Goal: Task Accomplishment & Management: Complete application form

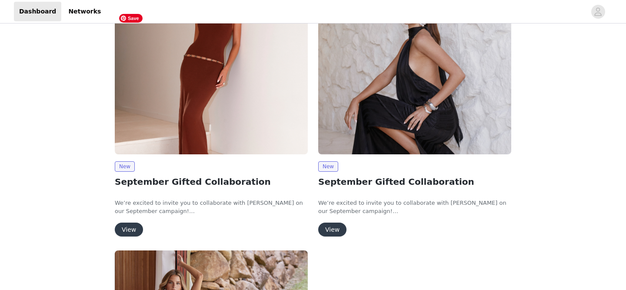
scroll to position [130, 0]
click at [128, 232] on button "View" at bounding box center [129, 229] width 28 height 14
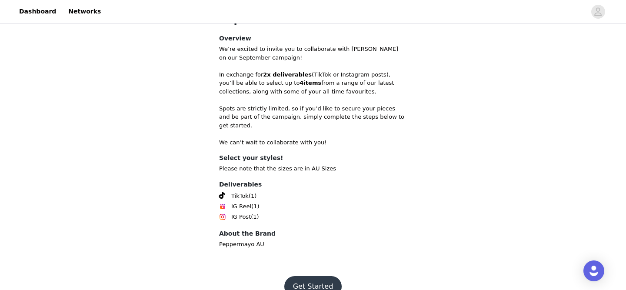
scroll to position [317, 0]
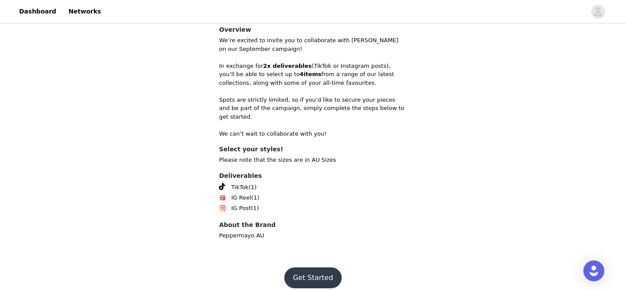
click at [314, 272] on button "Get Started" at bounding box center [313, 277] width 58 height 21
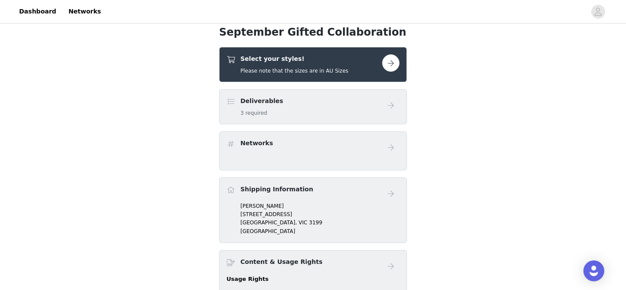
scroll to position [268, 0]
click at [338, 66] on div "Select your styles! Please note that the sizes are in AU Sizes" at bounding box center [295, 65] width 108 height 20
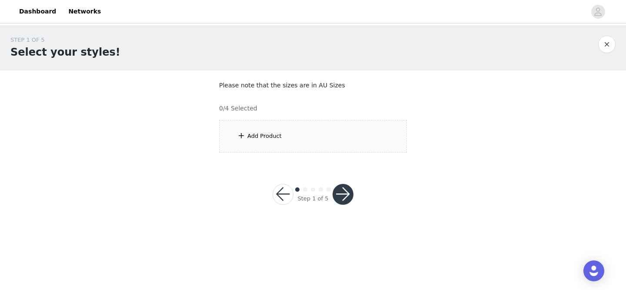
click at [285, 135] on div "Add Product" at bounding box center [313, 136] width 188 height 33
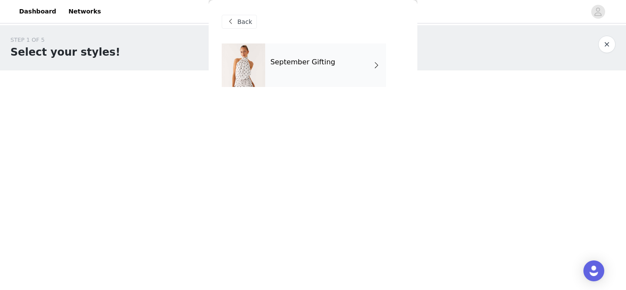
click at [349, 79] on div "September Gifting" at bounding box center [325, 64] width 121 height 43
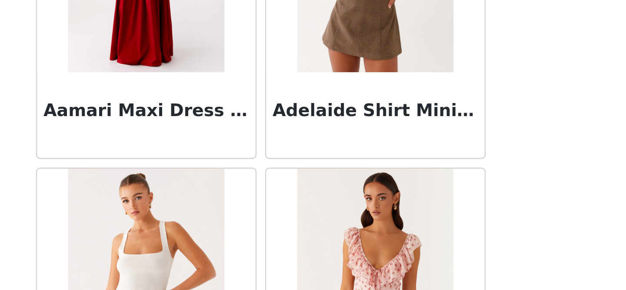
click at [411, 148] on div "Back Aamari Maxi Dress - Red Adelaide Shirt Mini Dress - Brown Adored By You Mi…" at bounding box center [313, 145] width 209 height 290
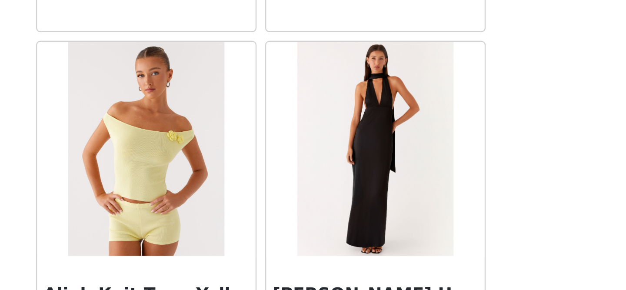
scroll to position [1041, 0]
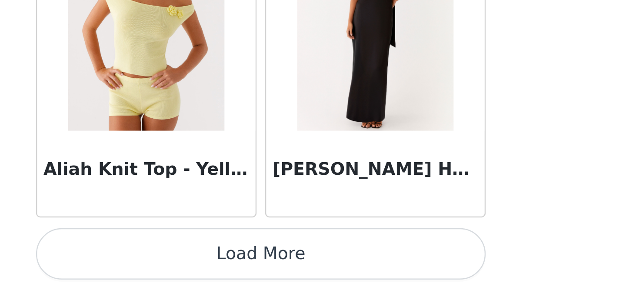
click at [389, 269] on button "Load More" at bounding box center [313, 275] width 183 height 21
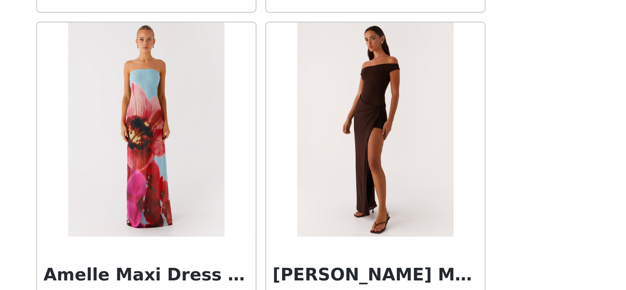
scroll to position [2302, 0]
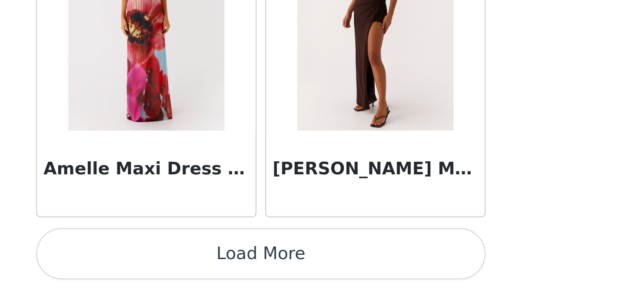
click at [398, 274] on button "Load More" at bounding box center [313, 275] width 183 height 21
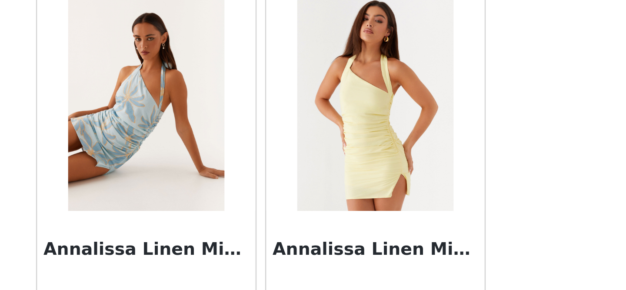
scroll to position [3563, 0]
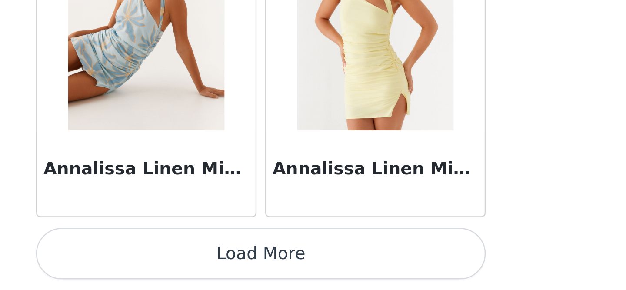
click at [398, 280] on button "Load More" at bounding box center [313, 275] width 183 height 21
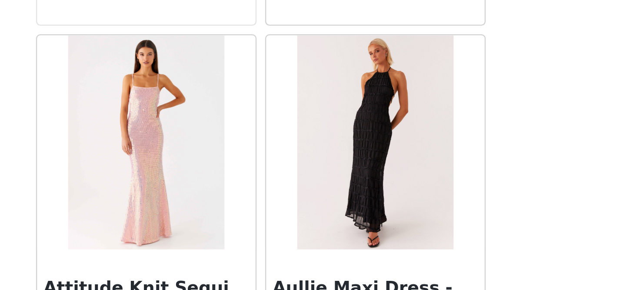
scroll to position [4825, 0]
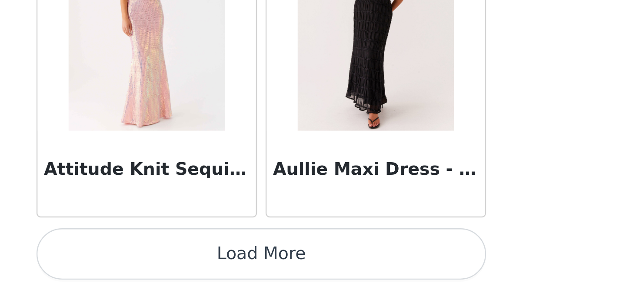
click at [392, 280] on button "Load More" at bounding box center [313, 275] width 183 height 21
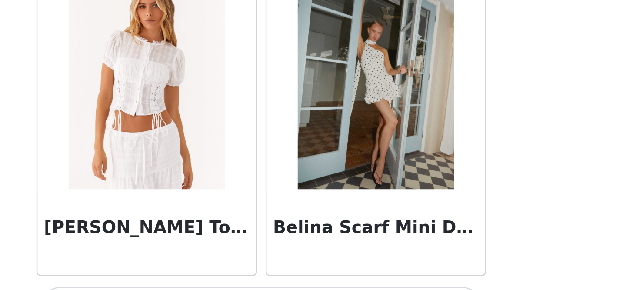
scroll to position [6086, 0]
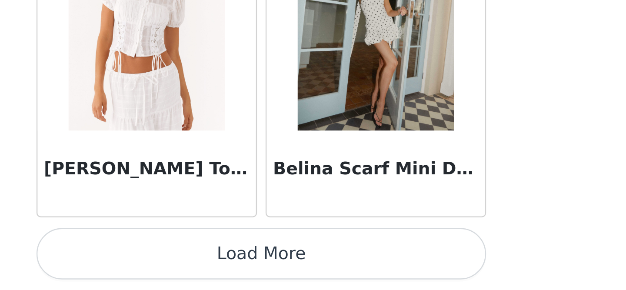
click at [401, 275] on button "Load More" at bounding box center [313, 275] width 183 height 21
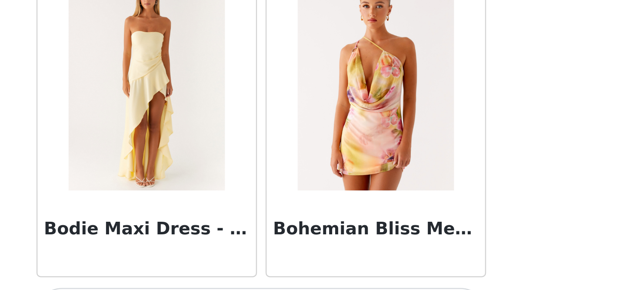
scroll to position [7347, 0]
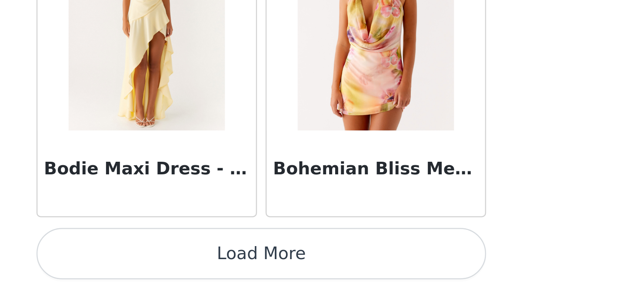
click at [399, 276] on button "Load More" at bounding box center [313, 275] width 183 height 21
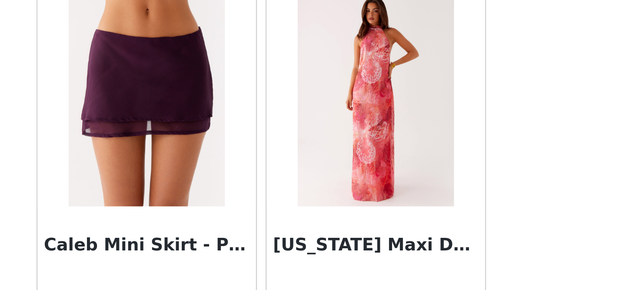
scroll to position [8609, 0]
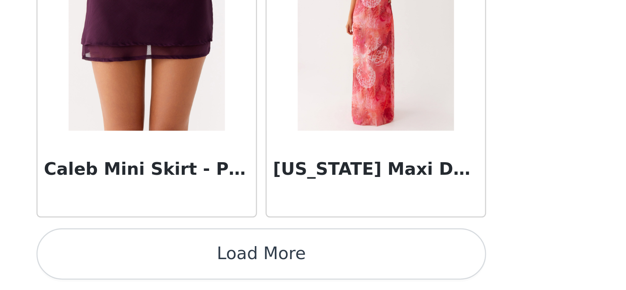
click at [398, 273] on button "Load More" at bounding box center [313, 275] width 183 height 21
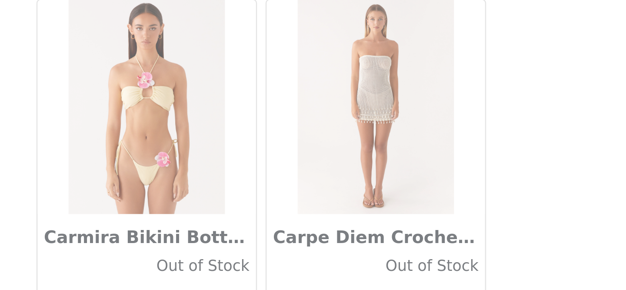
scroll to position [9870, 0]
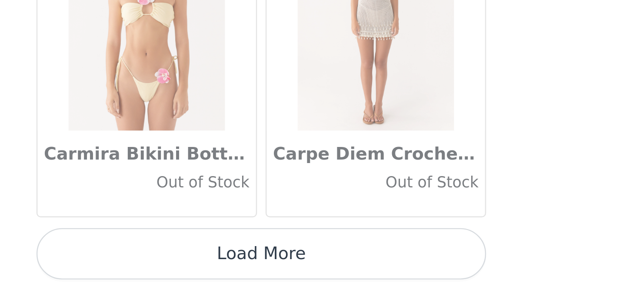
click at [392, 279] on button "Load More" at bounding box center [313, 275] width 183 height 21
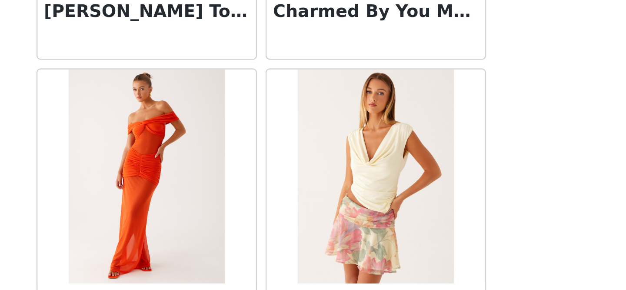
scroll to position [11131, 0]
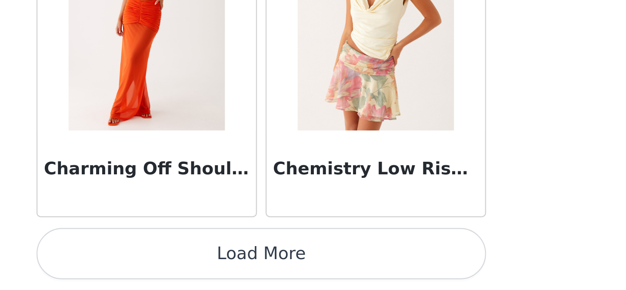
click at [398, 281] on button "Load More" at bounding box center [313, 275] width 183 height 21
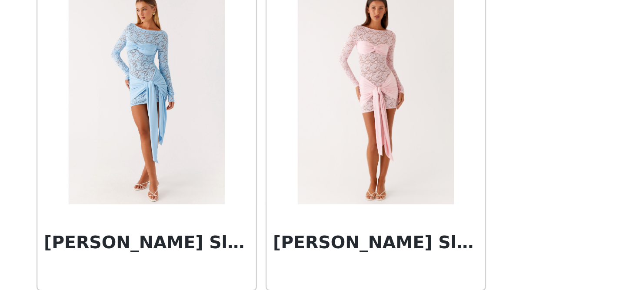
scroll to position [12392, 0]
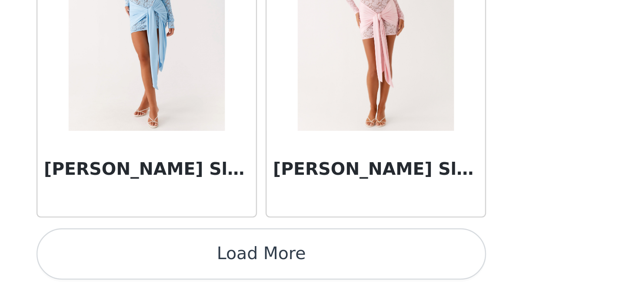
click at [402, 277] on button "Load More" at bounding box center [313, 275] width 183 height 21
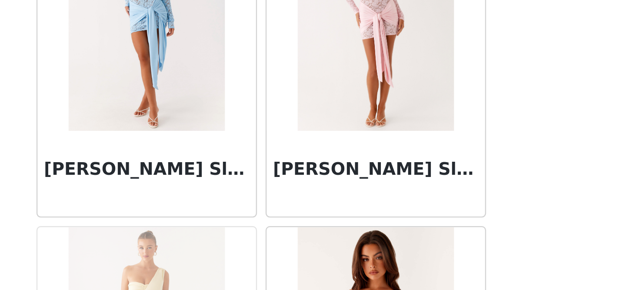
click at [421, 222] on div "STEP 1 OF 5 Select your styles! Please note that the sizes are in AU Sizes 0/4 …" at bounding box center [313, 125] width 626 height 201
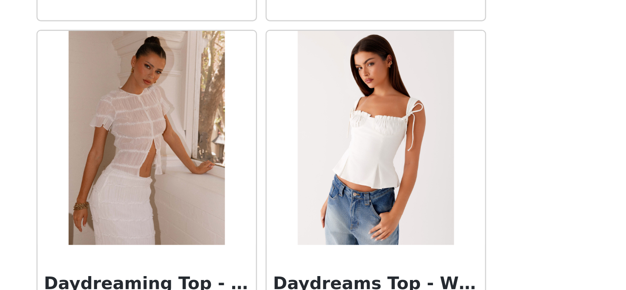
scroll to position [13654, 0]
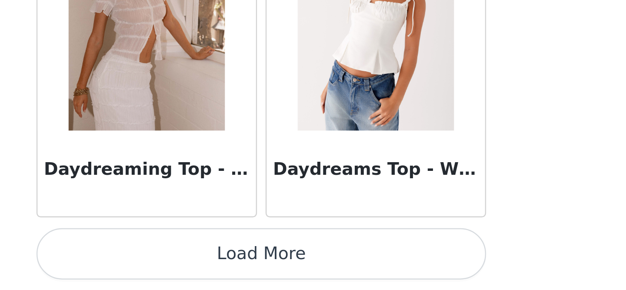
click at [401, 276] on button "Load More" at bounding box center [313, 275] width 183 height 21
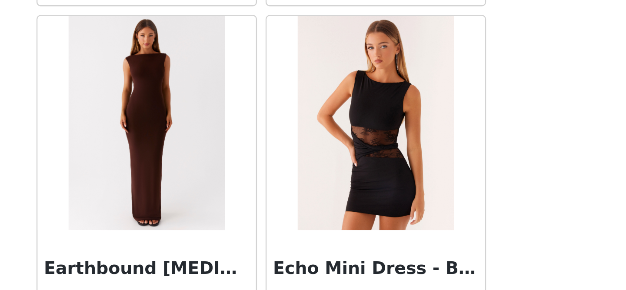
scroll to position [14915, 0]
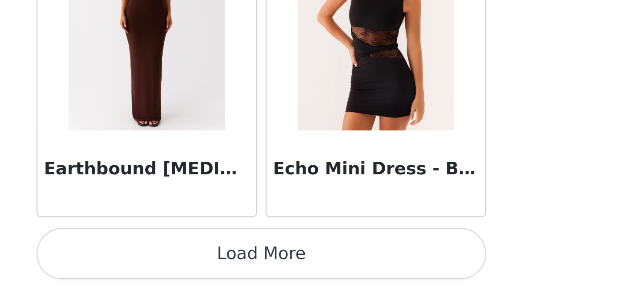
click at [402, 271] on button "Load More" at bounding box center [313, 275] width 183 height 21
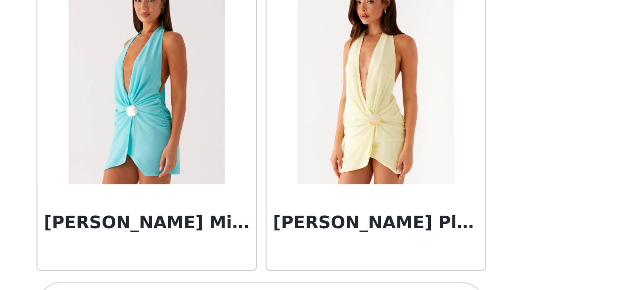
scroll to position [16176, 0]
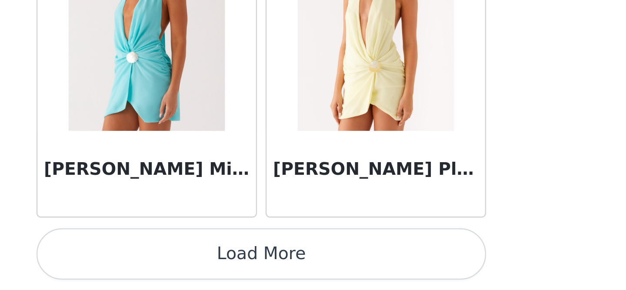
click at [401, 271] on button "Load More" at bounding box center [313, 275] width 183 height 21
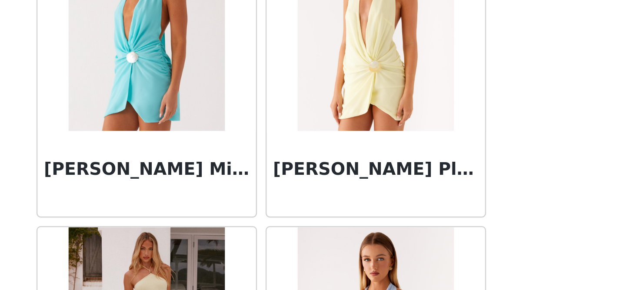
click at [411, 226] on div "Back Aamari Maxi Dress - Red Adelaide Shirt Mini Dress - Brown Adored By You Mi…" at bounding box center [313, 145] width 209 height 290
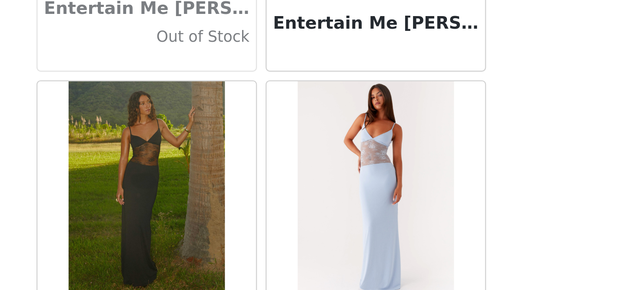
scroll to position [17438, 0]
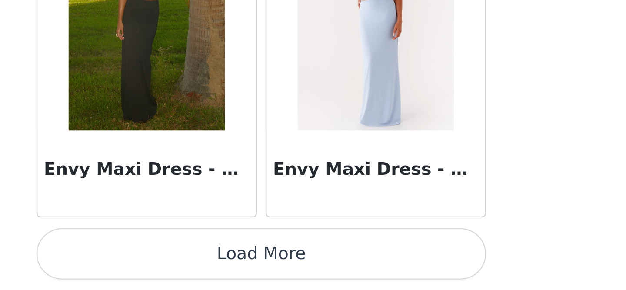
click at [394, 271] on button "Load More" at bounding box center [313, 275] width 183 height 21
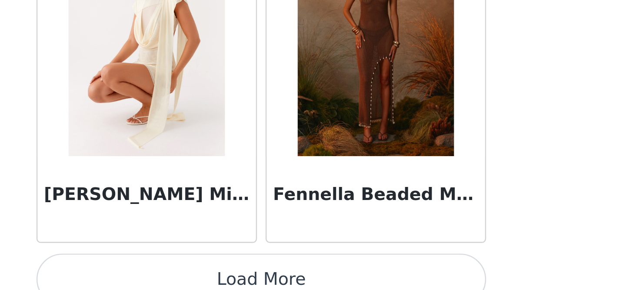
scroll to position [18699, 0]
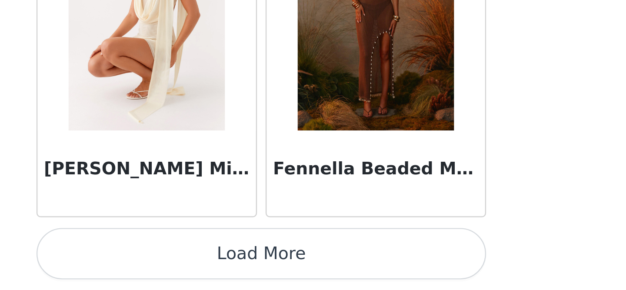
click at [393, 268] on button "Load More" at bounding box center [313, 275] width 183 height 21
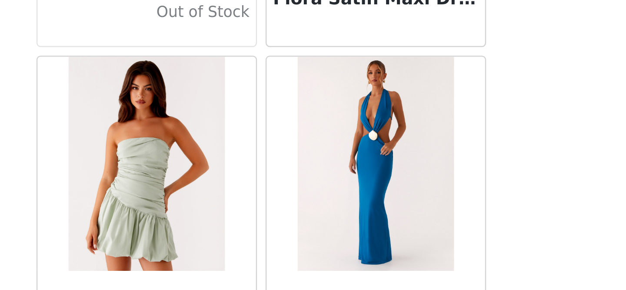
scroll to position [19960, 0]
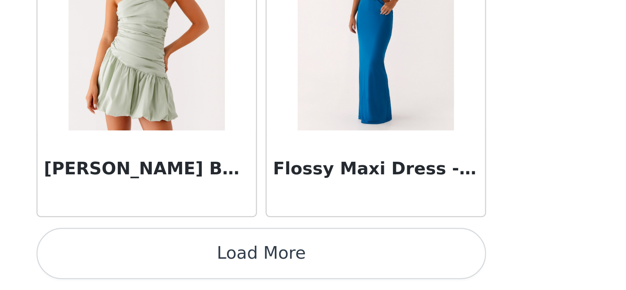
click at [393, 281] on button "Load More" at bounding box center [313, 275] width 183 height 21
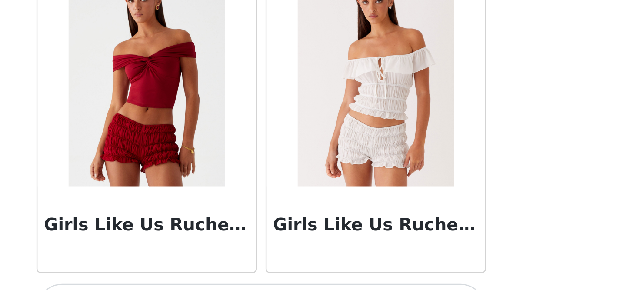
scroll to position [21221, 0]
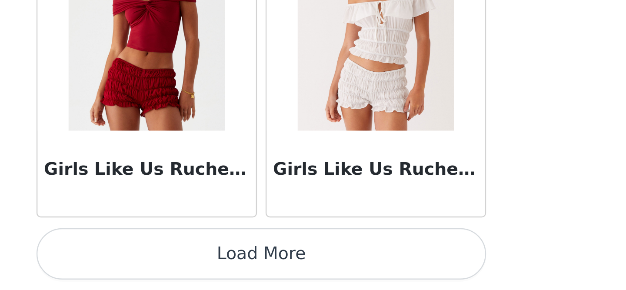
click at [393, 276] on button "Load More" at bounding box center [313, 275] width 183 height 21
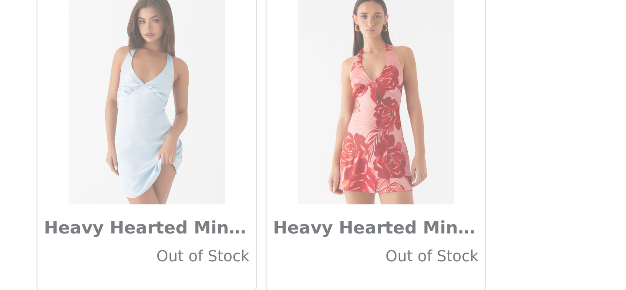
scroll to position [22483, 0]
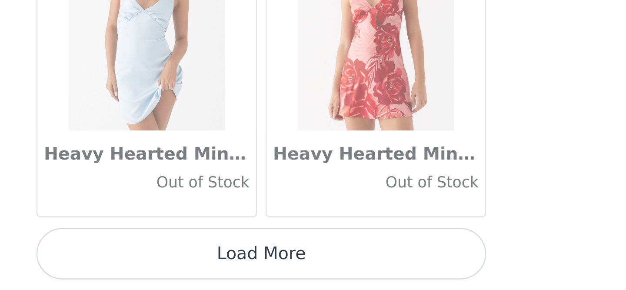
click at [404, 278] on button "Load More" at bounding box center [313, 275] width 183 height 21
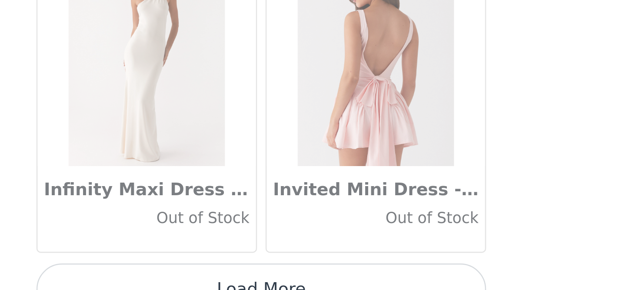
scroll to position [23744, 0]
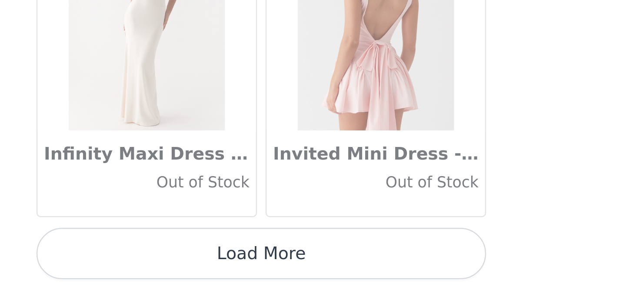
click at [398, 278] on button "Load More" at bounding box center [313, 275] width 183 height 21
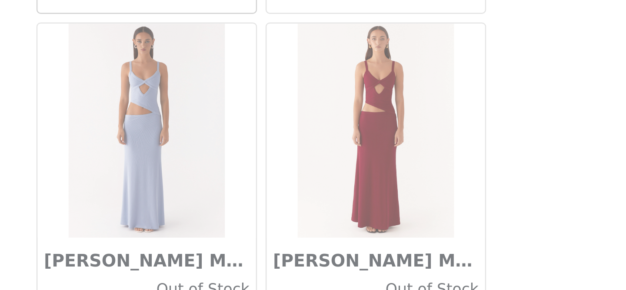
scroll to position [25005, 0]
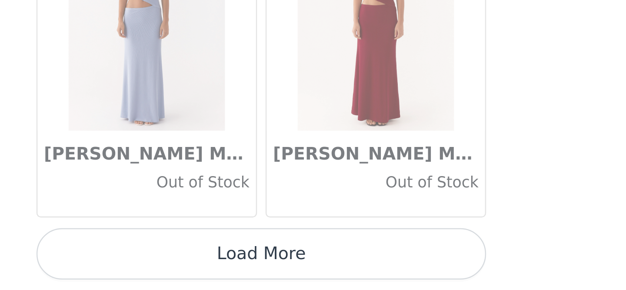
click at [399, 281] on button "Load More" at bounding box center [313, 275] width 183 height 21
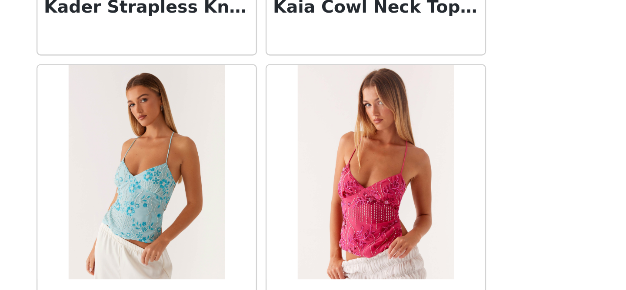
scroll to position [26267, 0]
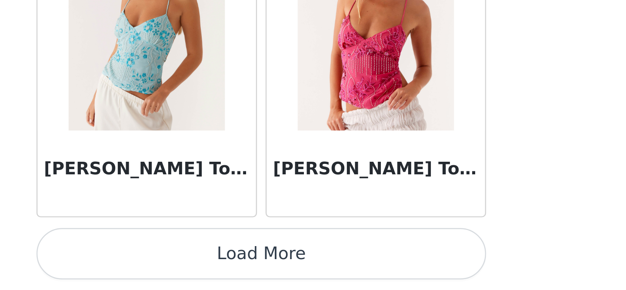
click at [394, 270] on button "Load More" at bounding box center [313, 275] width 183 height 21
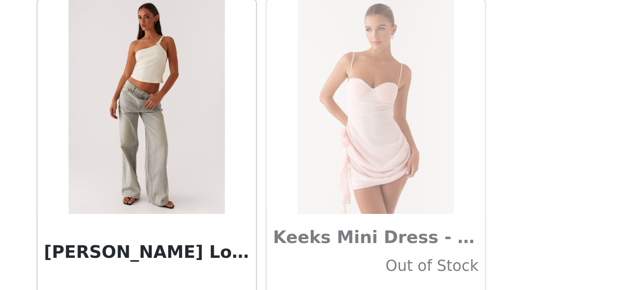
scroll to position [27528, 0]
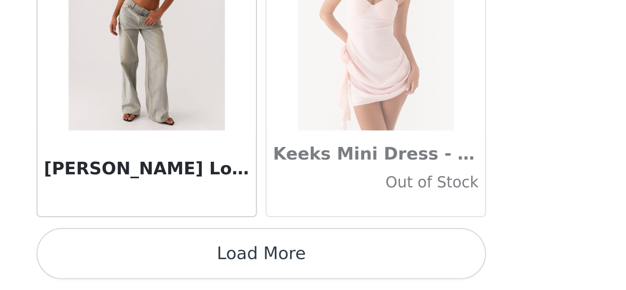
click at [398, 273] on button "Load More" at bounding box center [313, 275] width 183 height 21
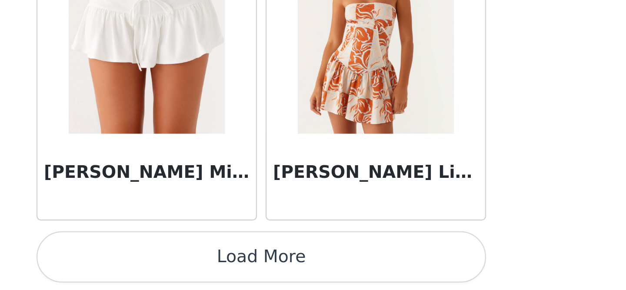
scroll to position [28789, 0]
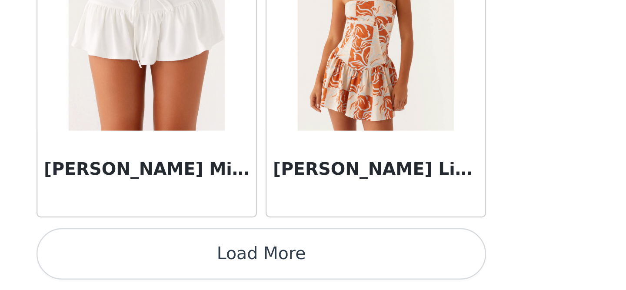
click at [396, 274] on button "Load More" at bounding box center [313, 275] width 183 height 21
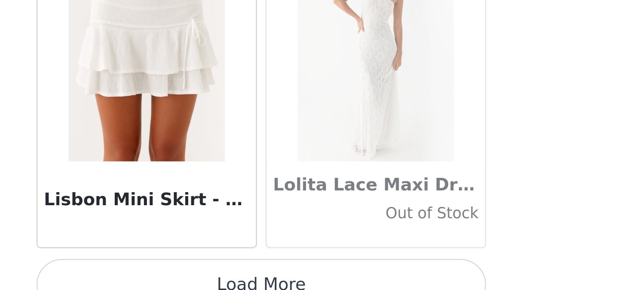
scroll to position [30050, 0]
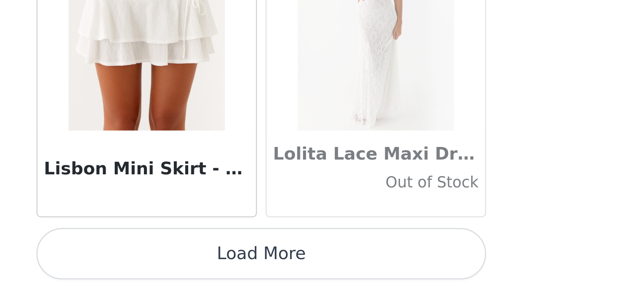
click at [396, 272] on button "Load More" at bounding box center [313, 275] width 183 height 21
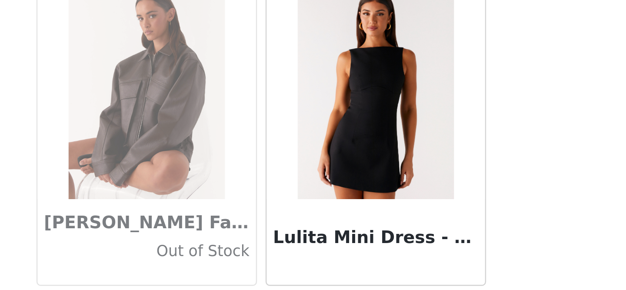
scroll to position [31312, 0]
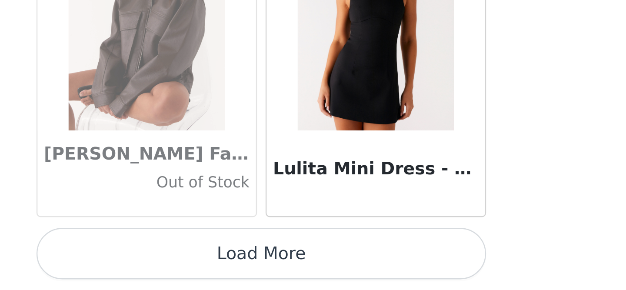
click at [398, 274] on button "Load More" at bounding box center [313, 275] width 183 height 21
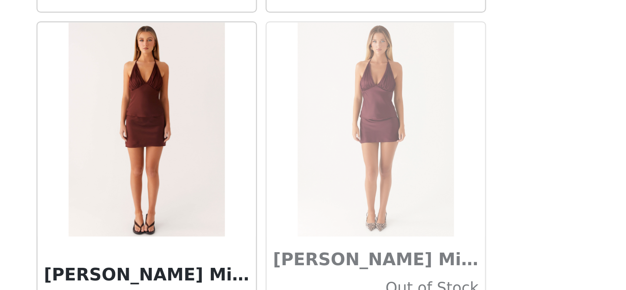
scroll to position [31900, 0]
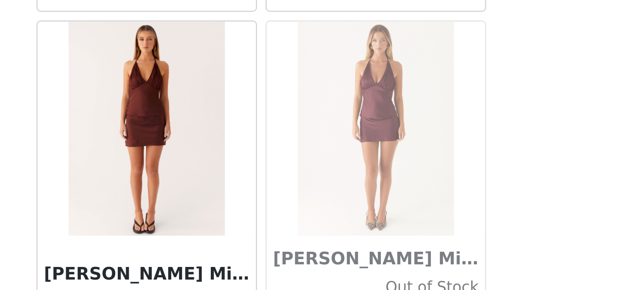
click at [419, 237] on body "Dashboard Networks STEP 1 OF 5 Select your styles! Please note that the sizes a…" at bounding box center [313, 145] width 626 height 290
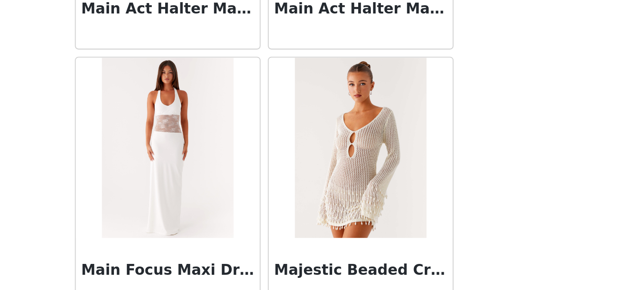
scroll to position [32573, 0]
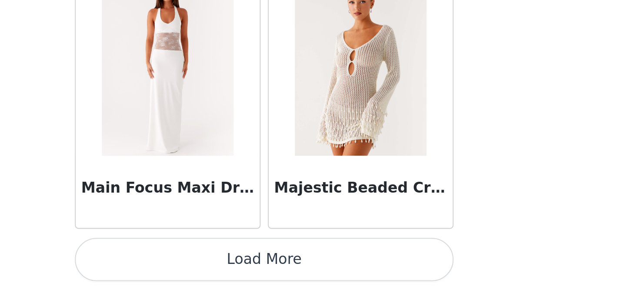
click at [398, 279] on button "Load More" at bounding box center [313, 275] width 183 height 21
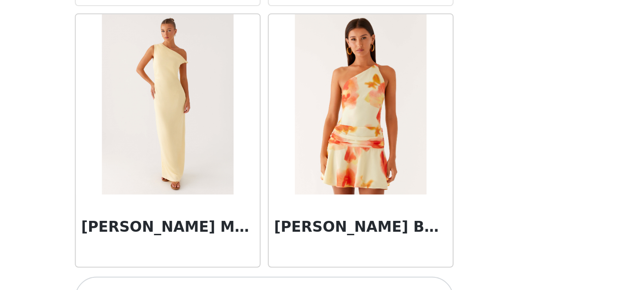
scroll to position [33834, 0]
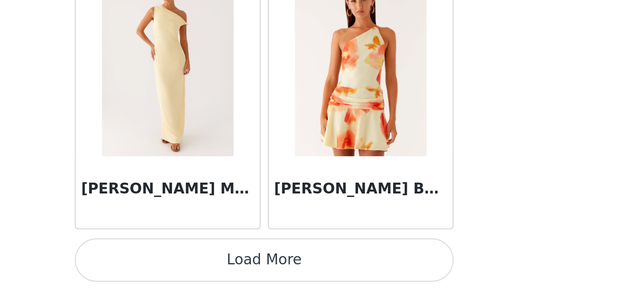
click at [394, 279] on button "Load More" at bounding box center [313, 275] width 183 height 21
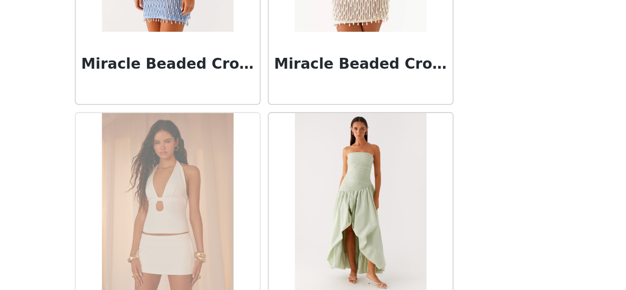
scroll to position [35096, 0]
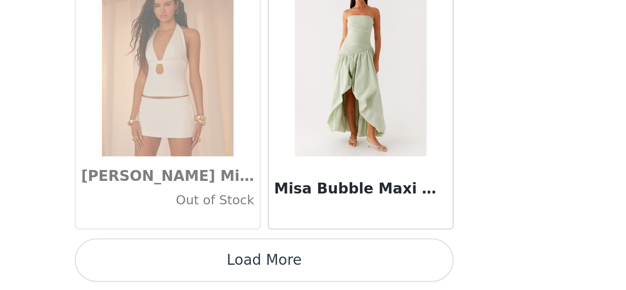
click at [402, 269] on button "Load More" at bounding box center [313, 275] width 183 height 21
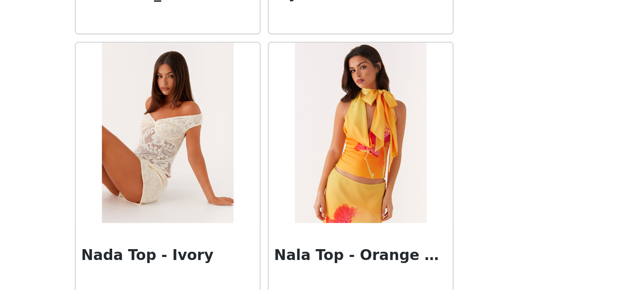
scroll to position [36357, 0]
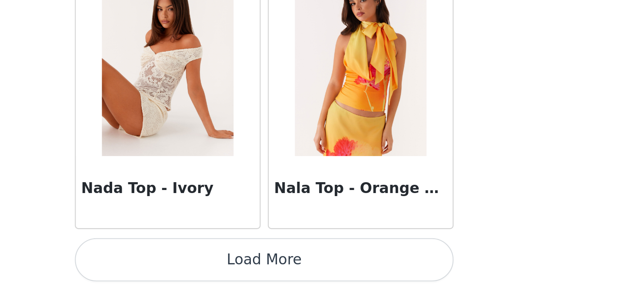
click at [396, 275] on button "Load More" at bounding box center [313, 275] width 183 height 21
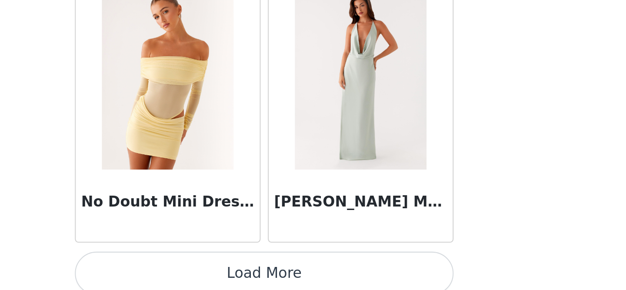
scroll to position [37618, 0]
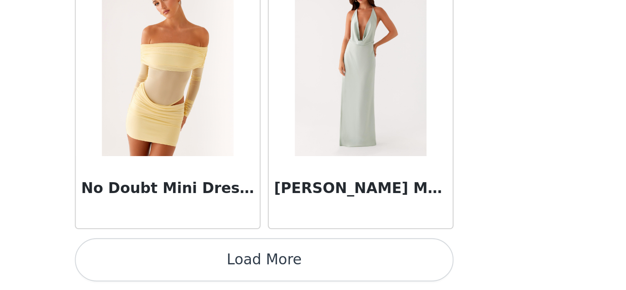
click at [400, 278] on button "Load More" at bounding box center [313, 275] width 183 height 21
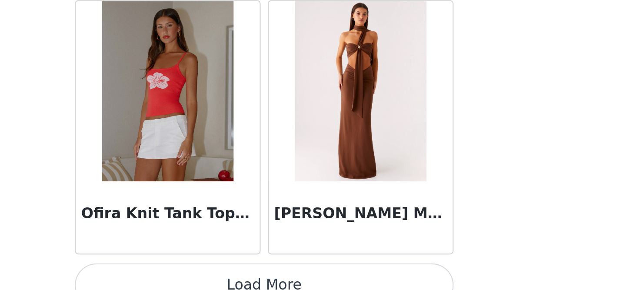
scroll to position [38879, 0]
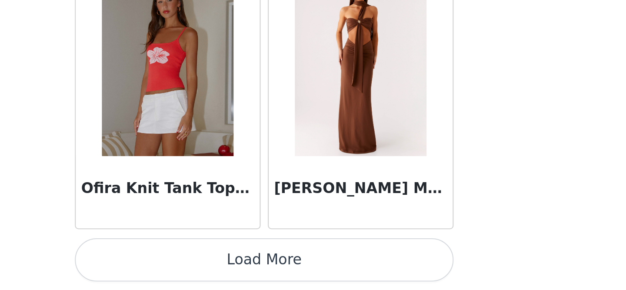
click at [407, 272] on div "Back Aamari Maxi Dress - Red Adelaide Shirt Mini Dress - Brown Adored By You Mi…" at bounding box center [313, 145] width 209 height 290
click at [403, 274] on button "Load More" at bounding box center [313, 275] width 183 height 21
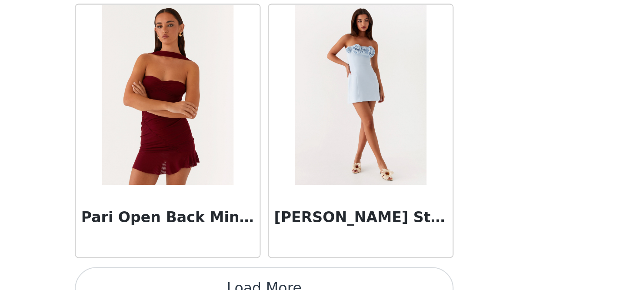
scroll to position [40141, 0]
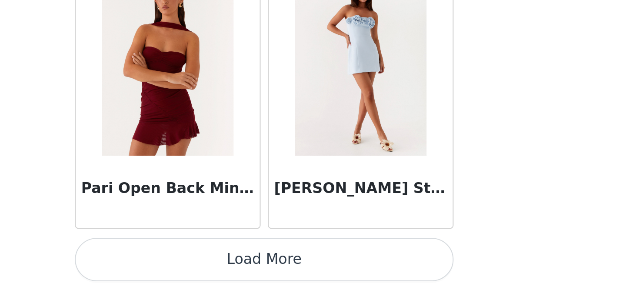
click at [398, 271] on button "Load More" at bounding box center [313, 275] width 183 height 21
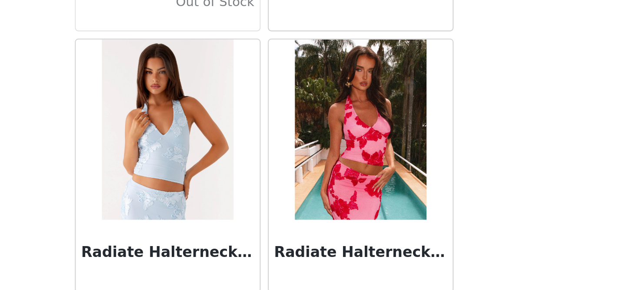
scroll to position [41402, 0]
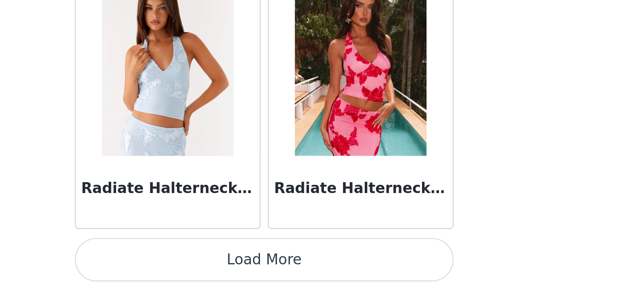
click at [401, 275] on button "Load More" at bounding box center [313, 275] width 183 height 21
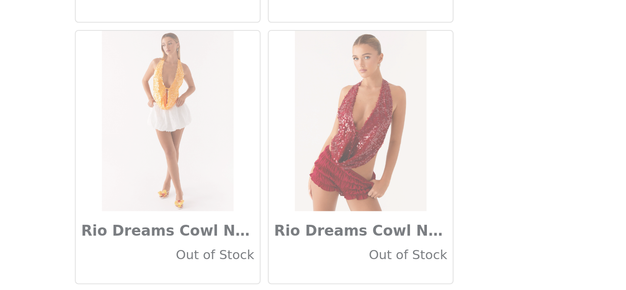
scroll to position [42663, 0]
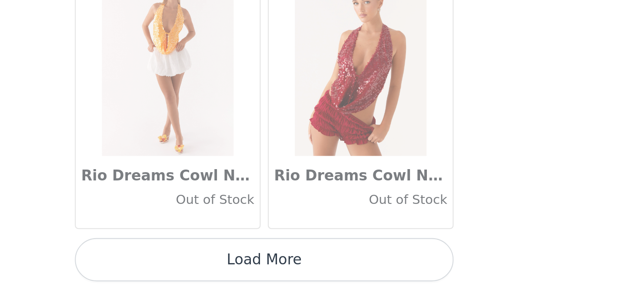
click at [402, 274] on button "Load More" at bounding box center [313, 275] width 183 height 21
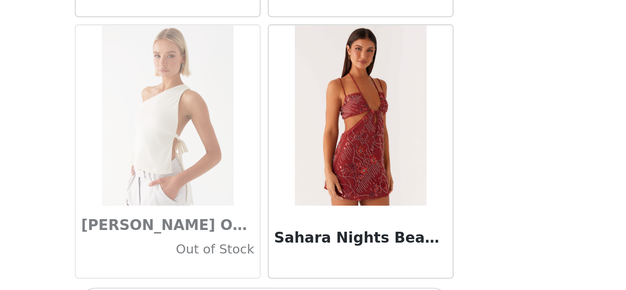
scroll to position [43925, 0]
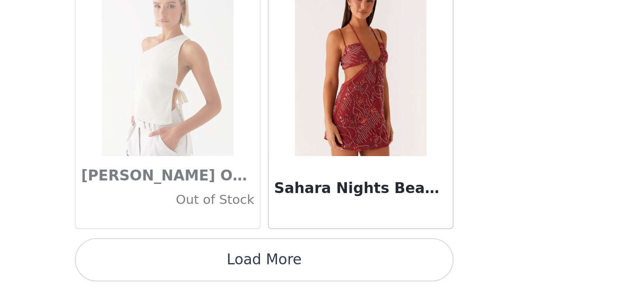
click at [401, 278] on button "Load More" at bounding box center [313, 275] width 183 height 21
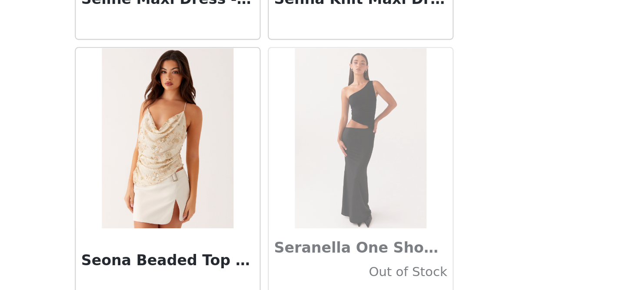
scroll to position [45186, 0]
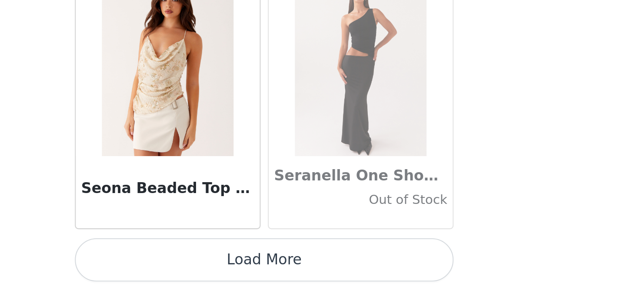
click at [402, 279] on button "Load More" at bounding box center [313, 275] width 183 height 21
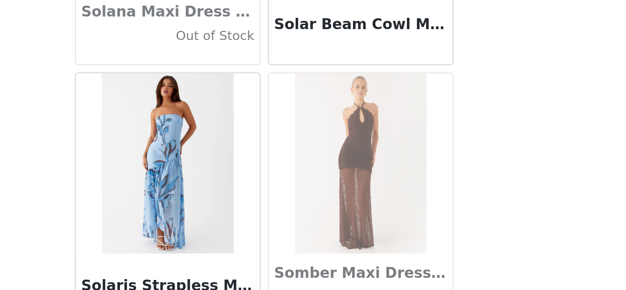
scroll to position [46447, 0]
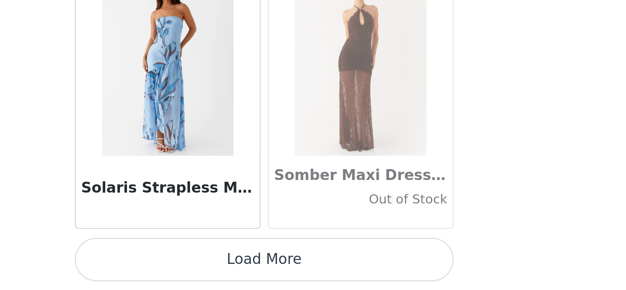
click at [406, 273] on div "Back Aamari Maxi Dress - Red Adelaide Shirt Mini Dress - Brown Adored By You Mi…" at bounding box center [313, 145] width 209 height 290
click at [403, 274] on button "Load More" at bounding box center [313, 275] width 183 height 21
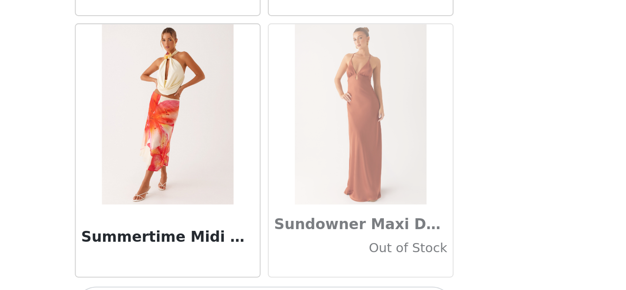
scroll to position [47708, 0]
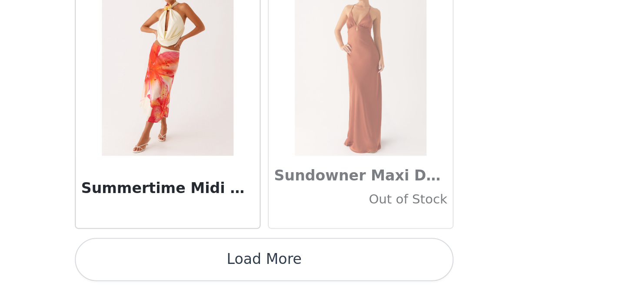
click at [393, 276] on button "Load More" at bounding box center [313, 275] width 183 height 21
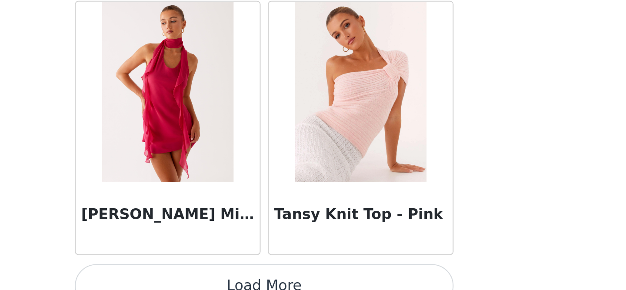
scroll to position [48970, 0]
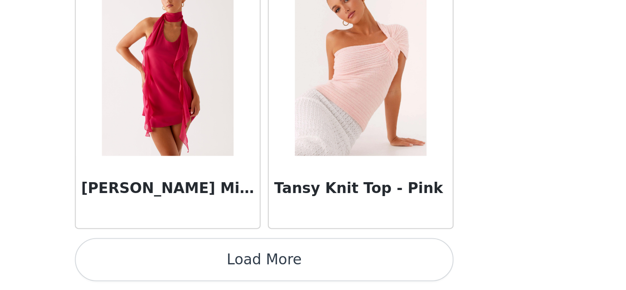
click at [403, 277] on button "Load More" at bounding box center [313, 275] width 183 height 21
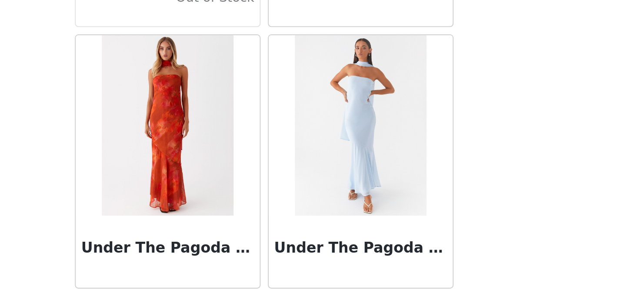
scroll to position [50231, 0]
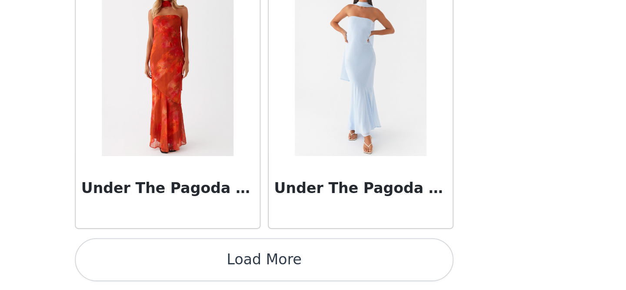
click at [398, 275] on button "Load More" at bounding box center [313, 275] width 183 height 21
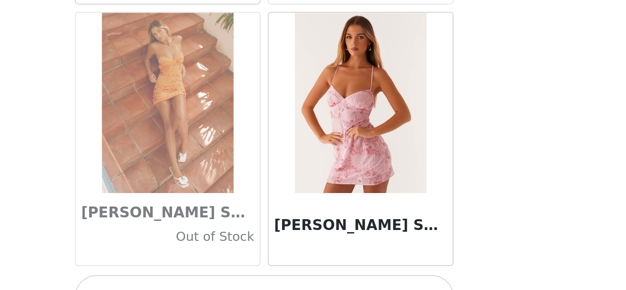
scroll to position [51492, 0]
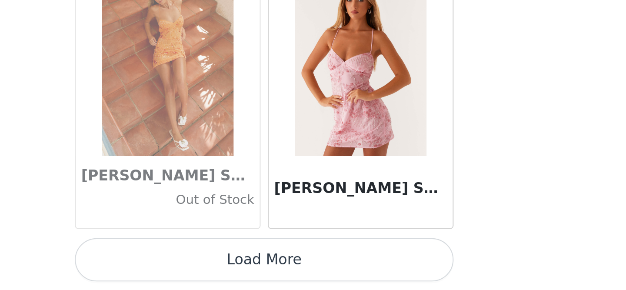
click at [401, 279] on button "Load More" at bounding box center [313, 275] width 183 height 21
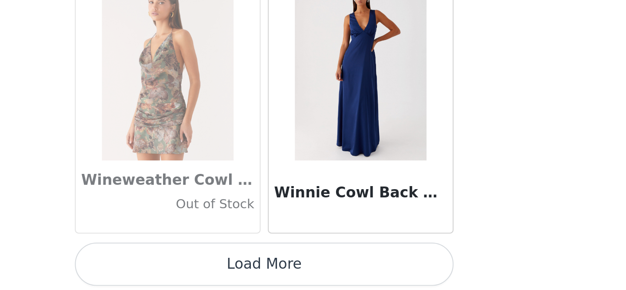
scroll to position [52754, 0]
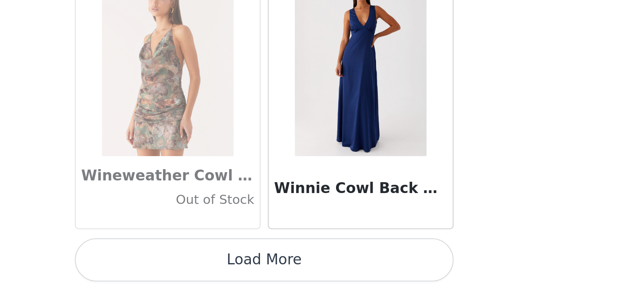
click at [403, 277] on button "Load More" at bounding box center [313, 275] width 183 height 21
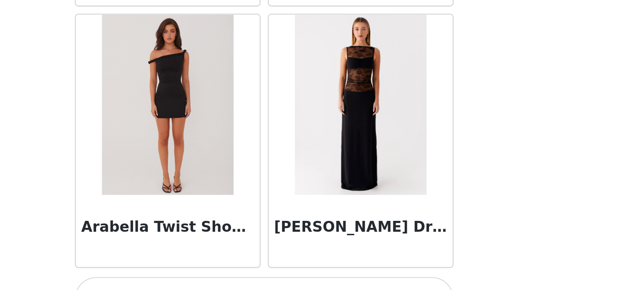
scroll to position [54015, 0]
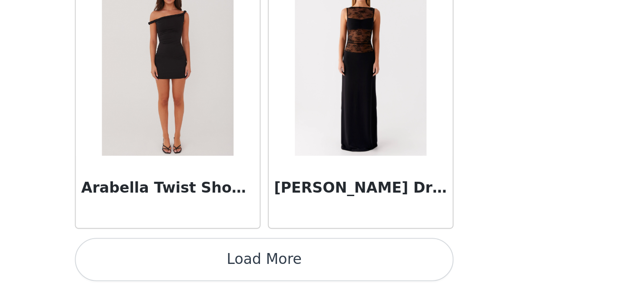
click at [398, 279] on button "Load More" at bounding box center [313, 275] width 183 height 21
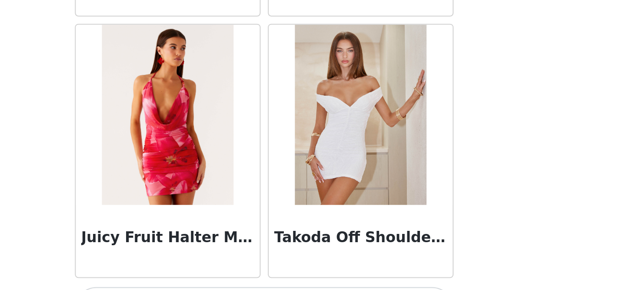
scroll to position [55276, 0]
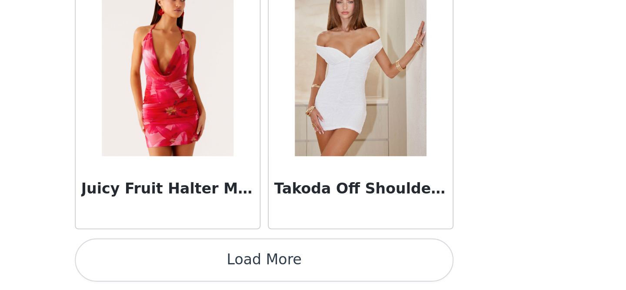
click at [401, 271] on button "Load More" at bounding box center [313, 275] width 183 height 21
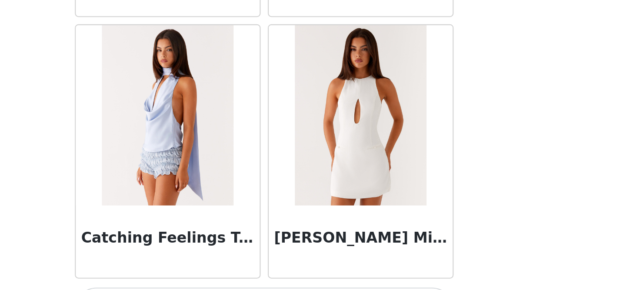
scroll to position [56537, 0]
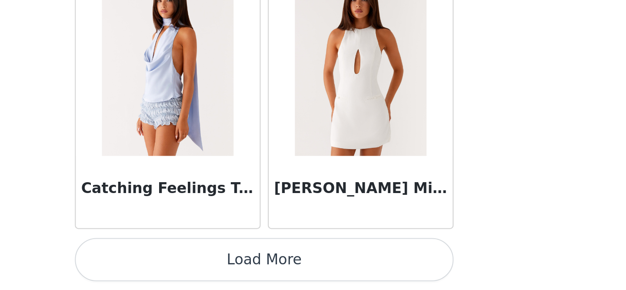
click at [399, 271] on button "Load More" at bounding box center [313, 275] width 183 height 21
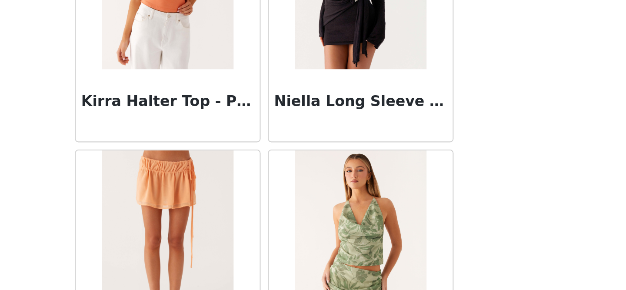
scroll to position [57799, 0]
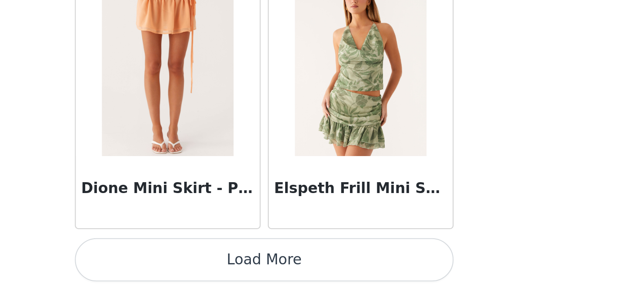
click at [399, 277] on button "Load More" at bounding box center [313, 275] width 183 height 21
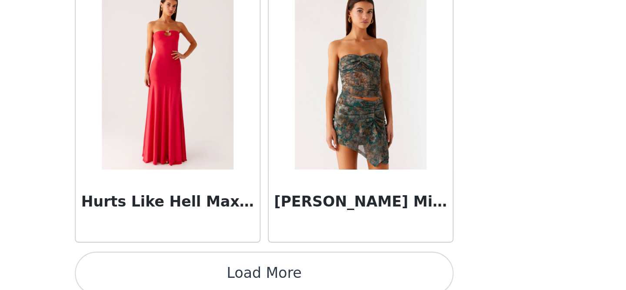
scroll to position [59056, 0]
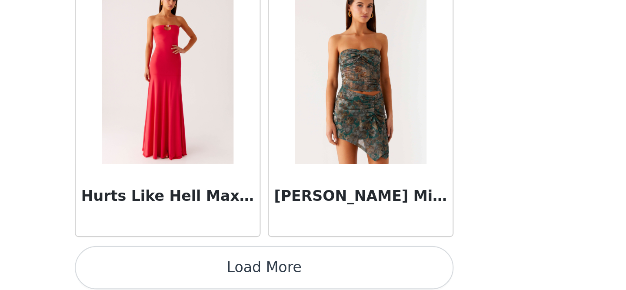
click at [402, 277] on button "Load More" at bounding box center [313, 279] width 183 height 21
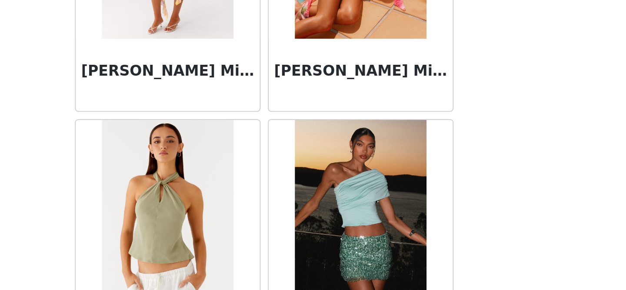
scroll to position [31355, 0]
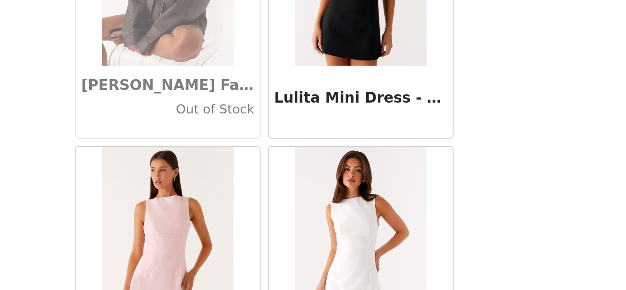
click at [427, 177] on div "STEP 1 OF 5 Select your styles! Please note that the sizes are in AU Sizes 0/4 …" at bounding box center [313, 125] width 626 height 201
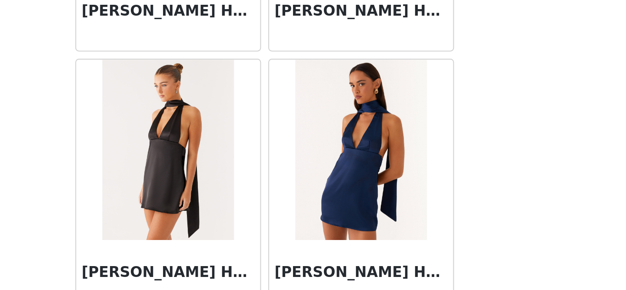
scroll to position [1252, 0]
